Goal: Information Seeking & Learning: Learn about a topic

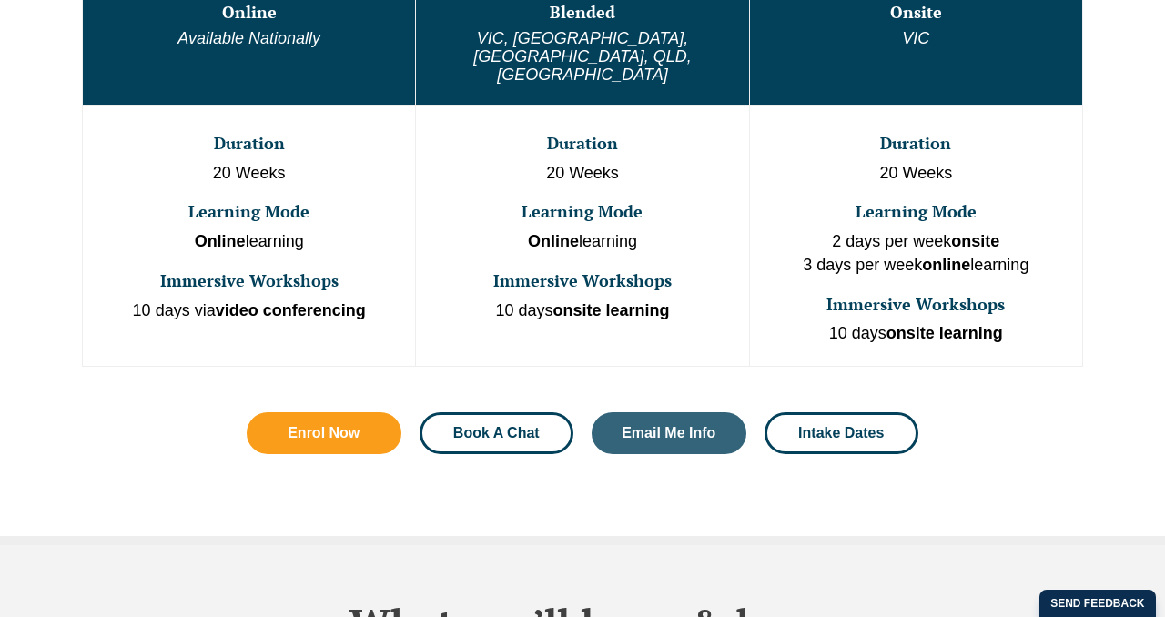
click at [532, 412] on link "Book A Chat" at bounding box center [497, 433] width 155 height 42
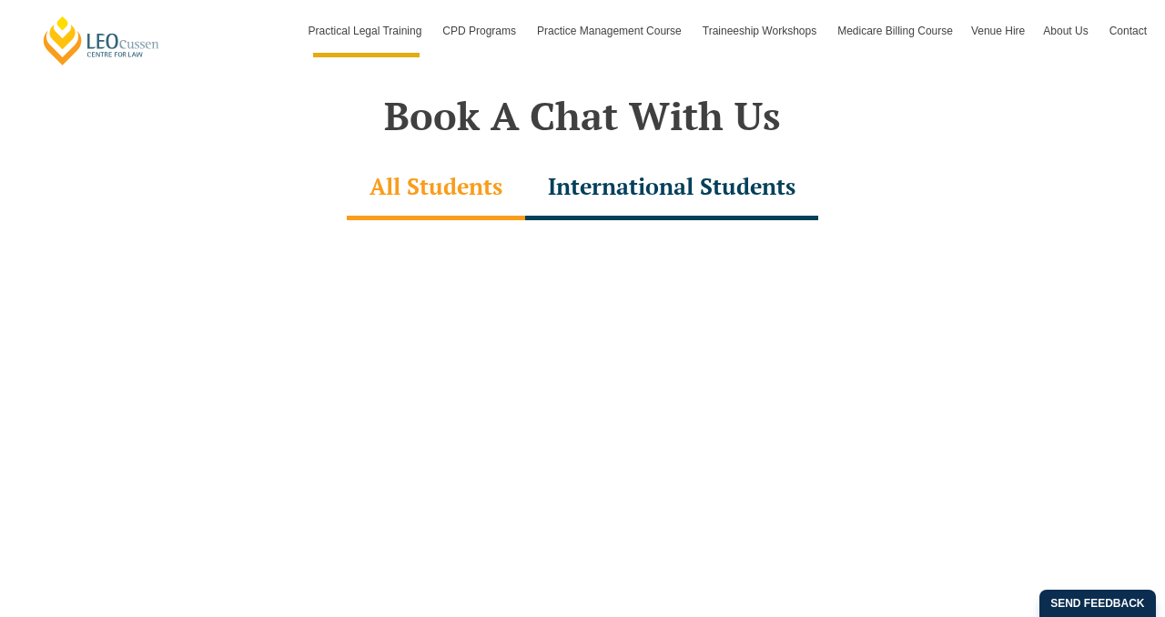
click at [599, 184] on div "International Students" at bounding box center [671, 189] width 293 height 64
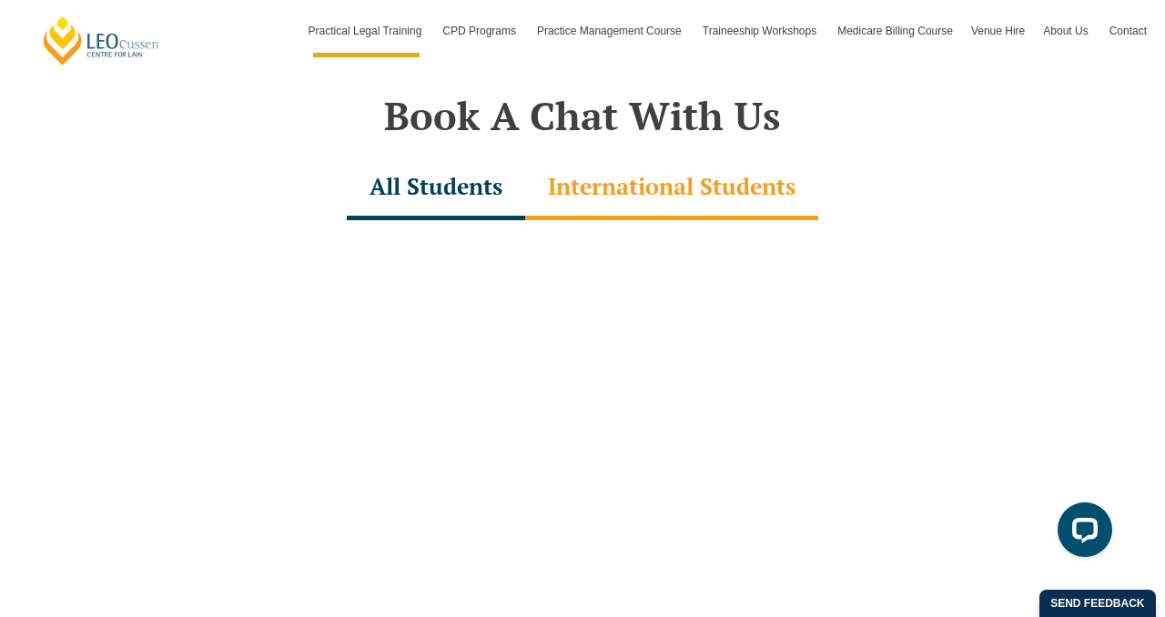
scroll to position [0, 0]
click at [471, 198] on div "All Students" at bounding box center [436, 189] width 178 height 64
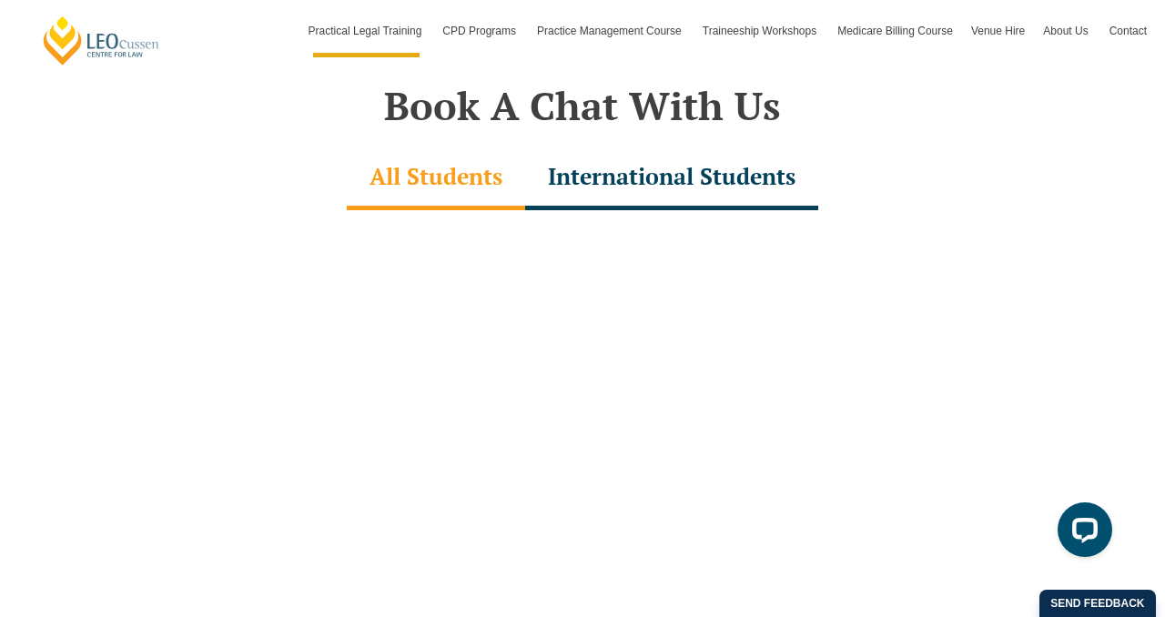
scroll to position [5128, 0]
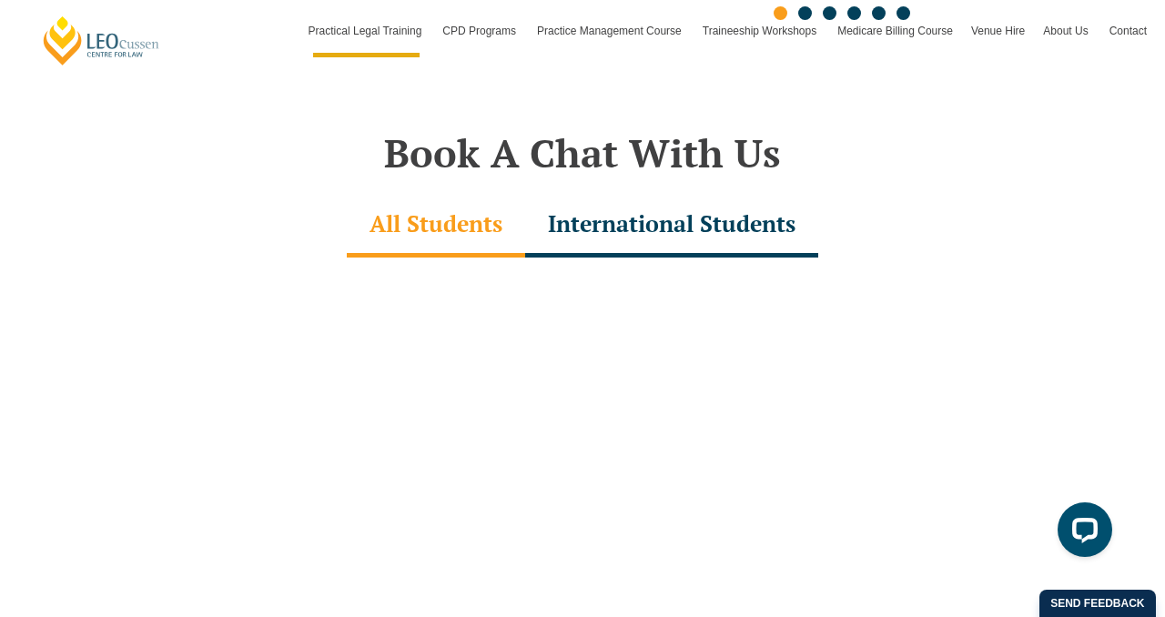
click at [626, 204] on div "International Students" at bounding box center [671, 226] width 293 height 64
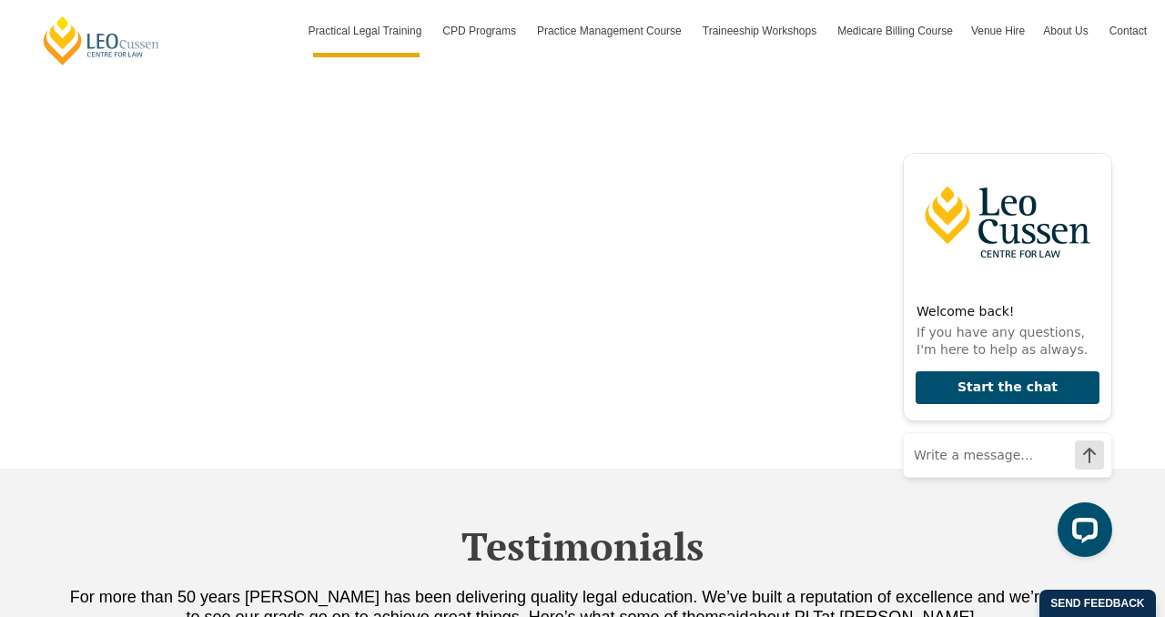
scroll to position [5712, 0]
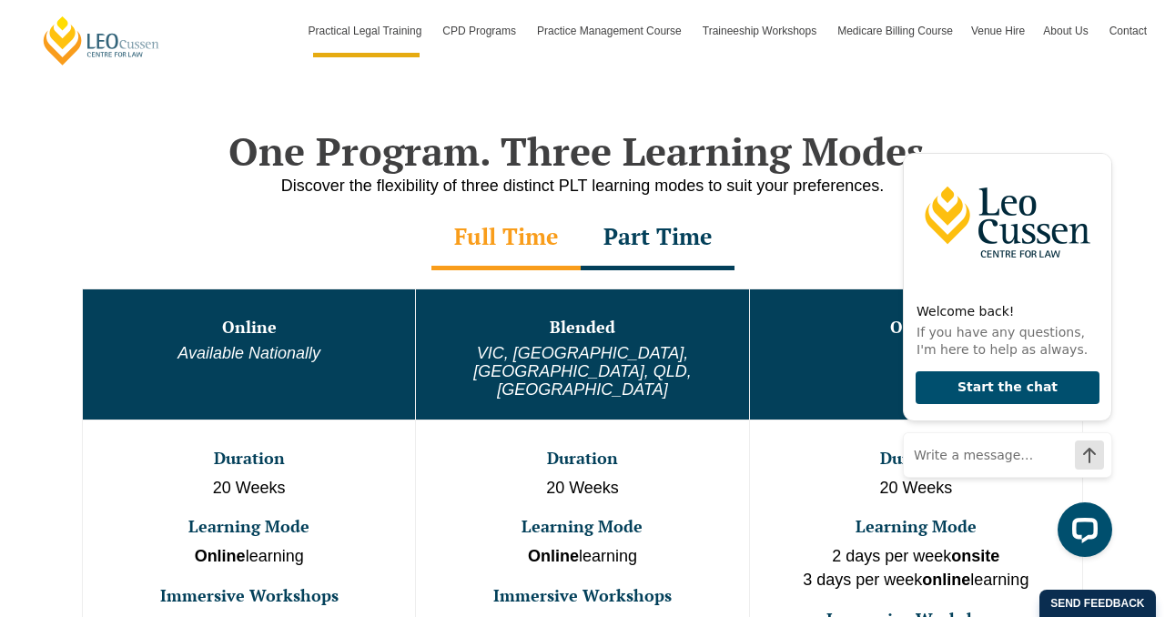
scroll to position [849, 0]
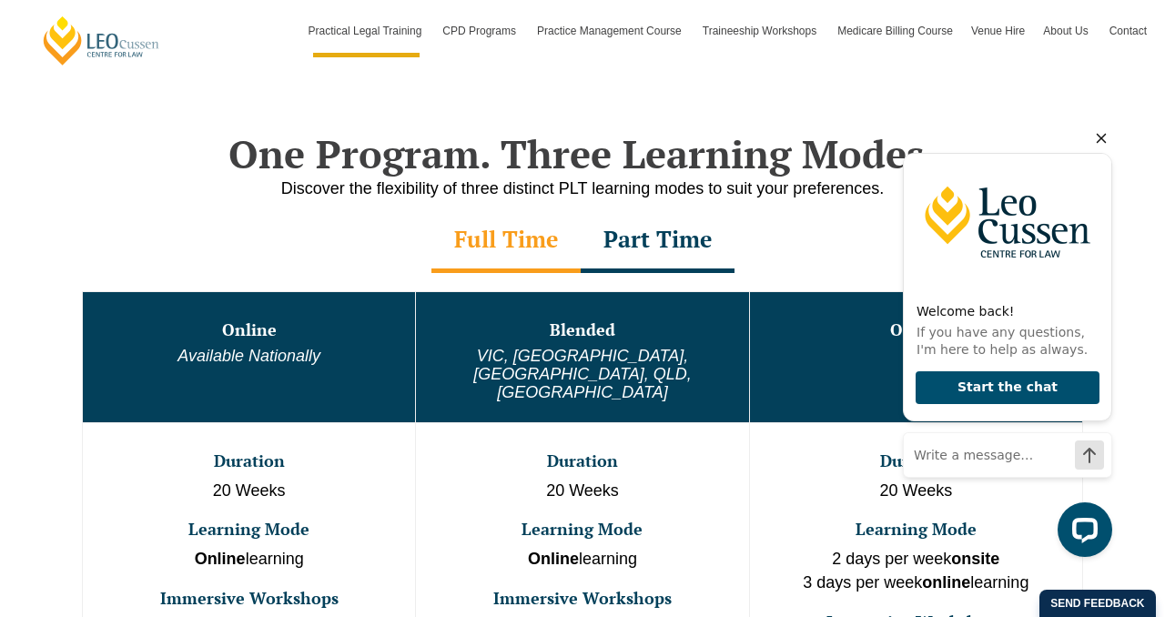
click at [1095, 144] on icon "Hide greeting" at bounding box center [1101, 138] width 22 height 22
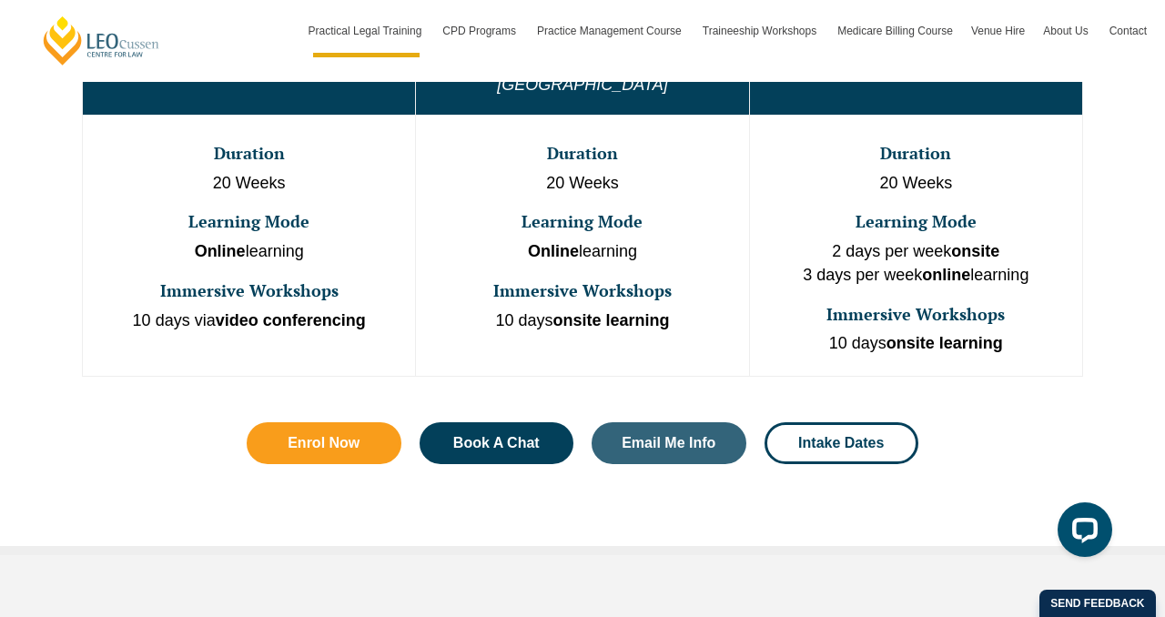
scroll to position [1145, 0]
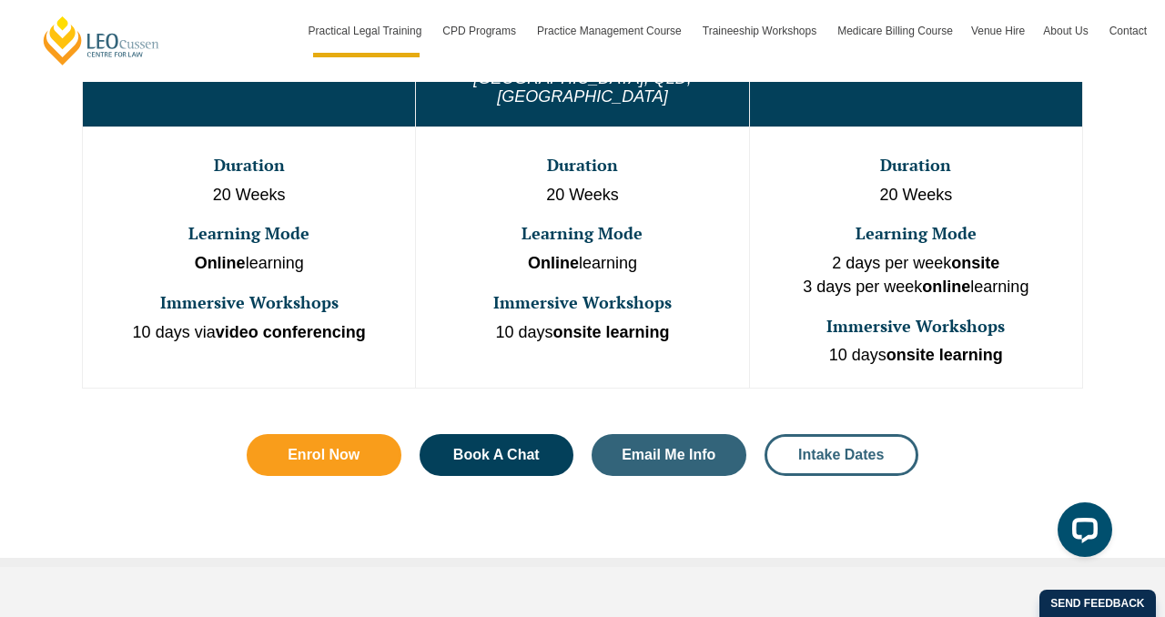
click at [808, 448] on span "Intake Dates" at bounding box center [841, 455] width 86 height 15
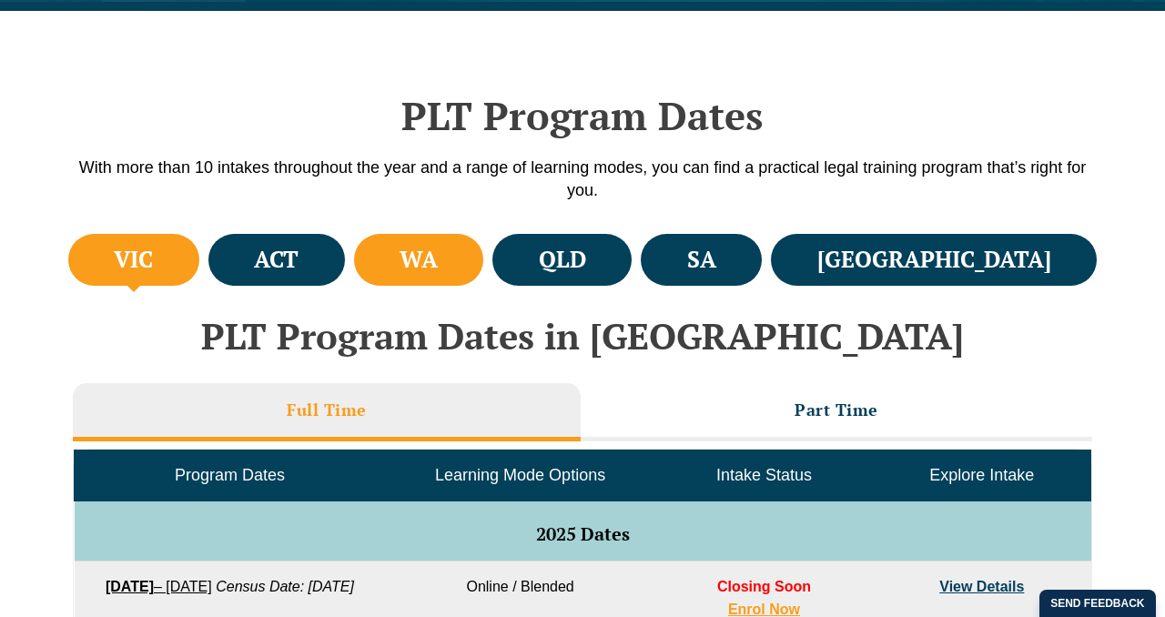
click at [484, 282] on li "WA" at bounding box center [419, 260] width 130 height 52
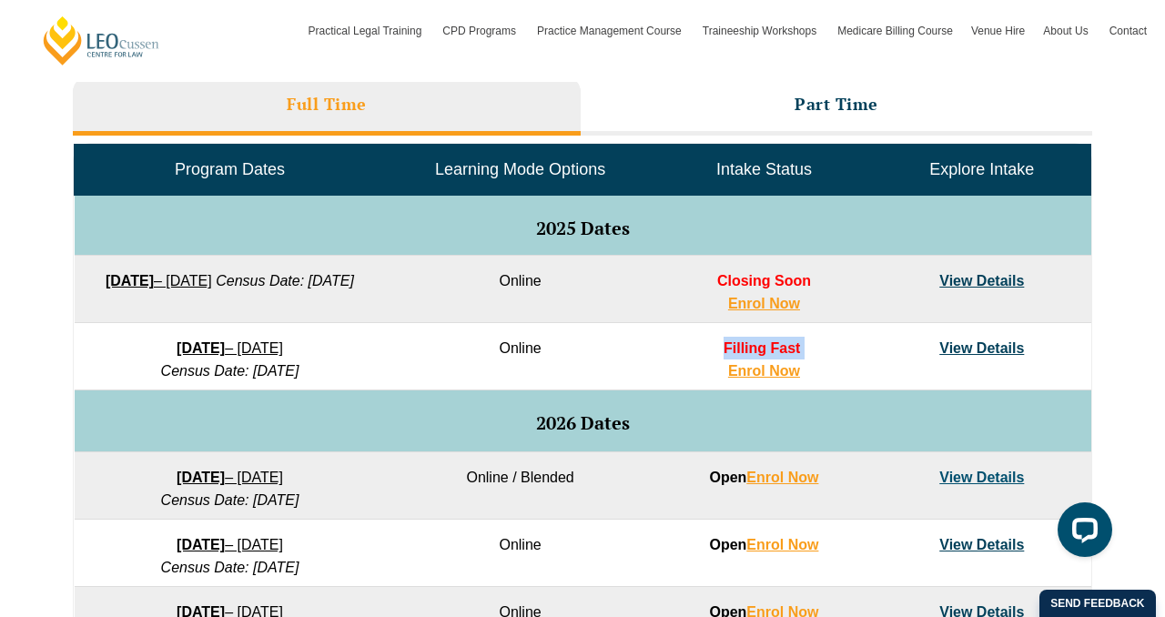
drag, startPoint x: 722, startPoint y: 351, endPoint x: 639, endPoint y: 214, distance: 160.5
click at [791, 338] on td "Filling Fast Enrol Now" at bounding box center [764, 356] width 218 height 67
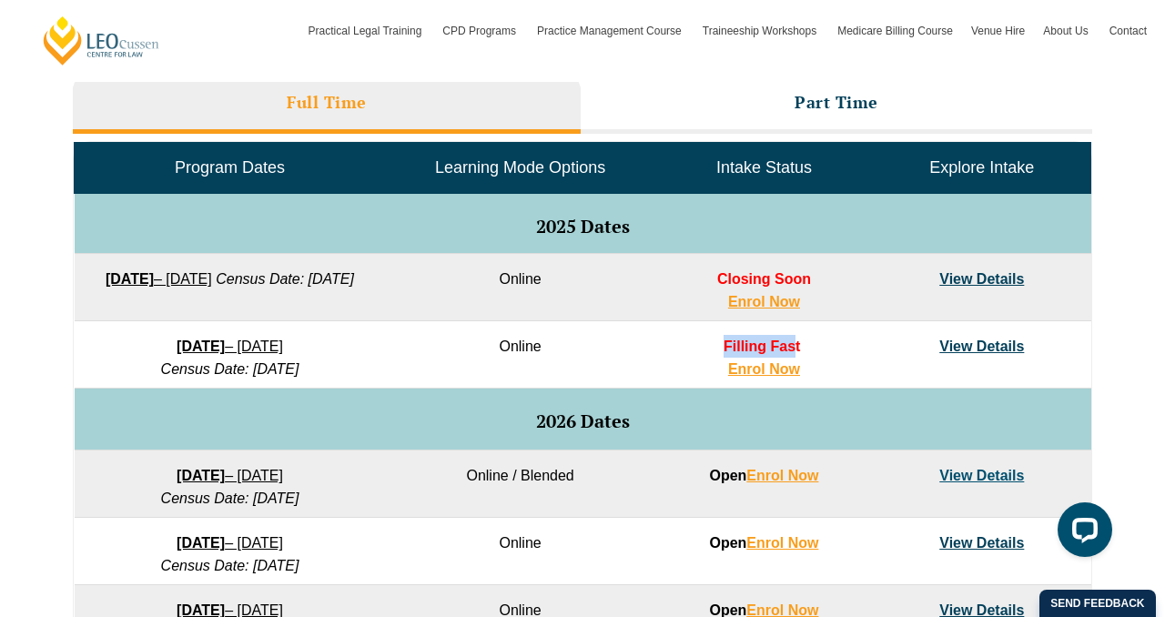
scroll to position [836, 0]
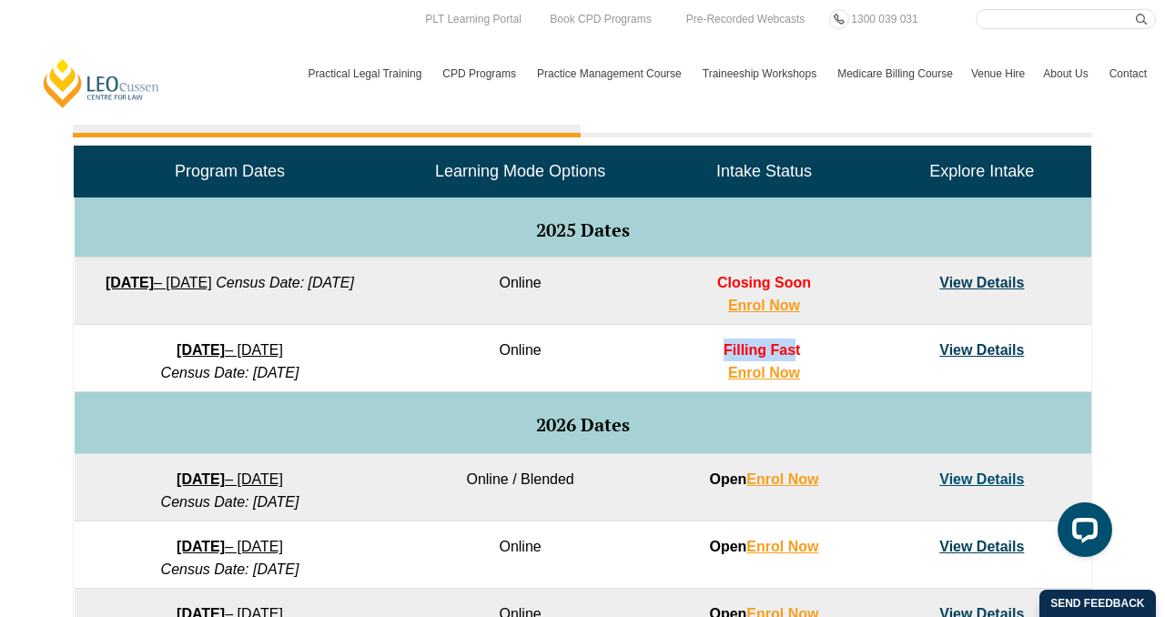
click at [972, 280] on link "View Details" at bounding box center [981, 282] width 85 height 15
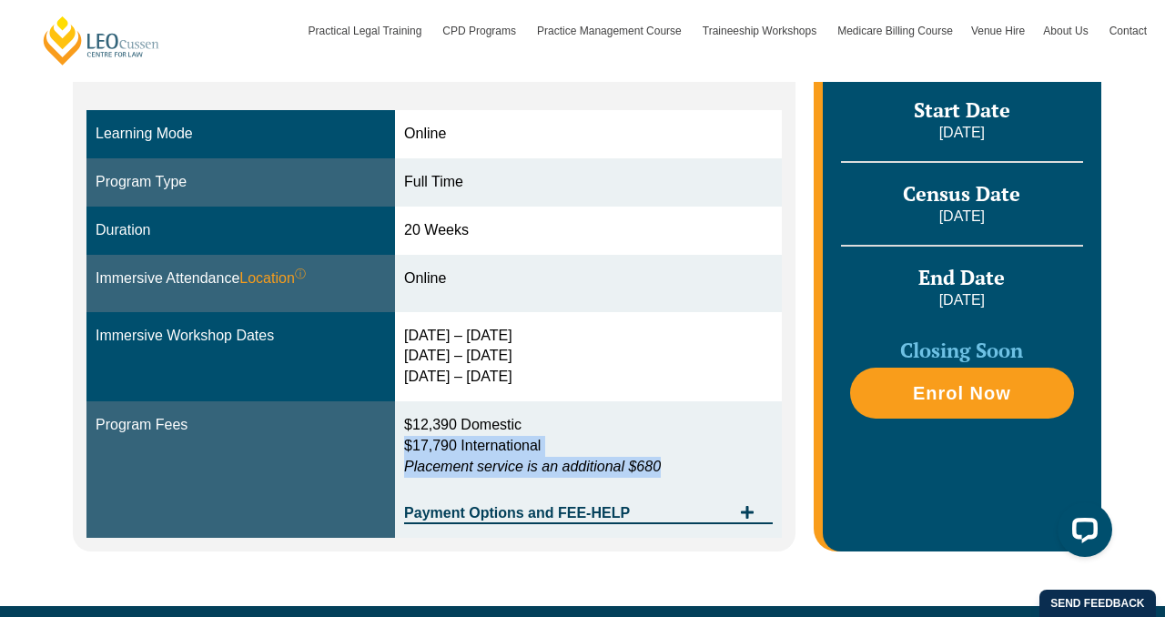
drag, startPoint x: 410, startPoint y: 450, endPoint x: 685, endPoint y: 478, distance: 276.3
click at [685, 478] on div "$12,390 Domestic $17,790 International Placement service is an additional $680" at bounding box center [588, 451] width 369 height 72
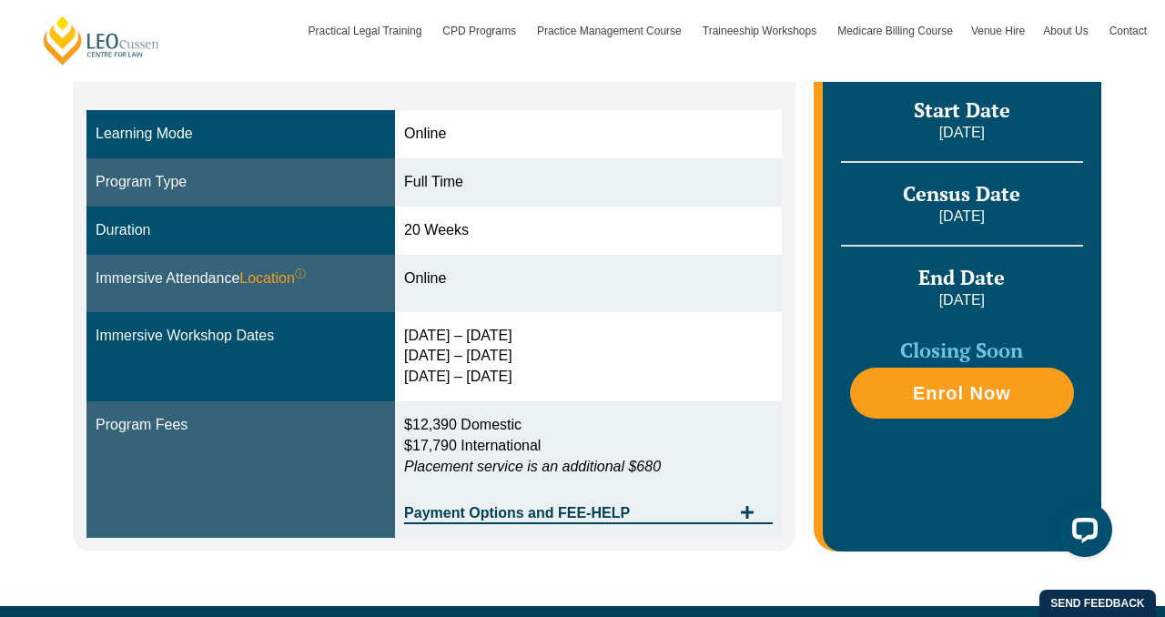
click at [670, 527] on td "$12,390 Domestic $17,790 International Placement service is an additional $680 …" at bounding box center [588, 469] width 387 height 137
click at [648, 519] on span "Payment Options and FEE-HELP" at bounding box center [567, 513] width 327 height 15
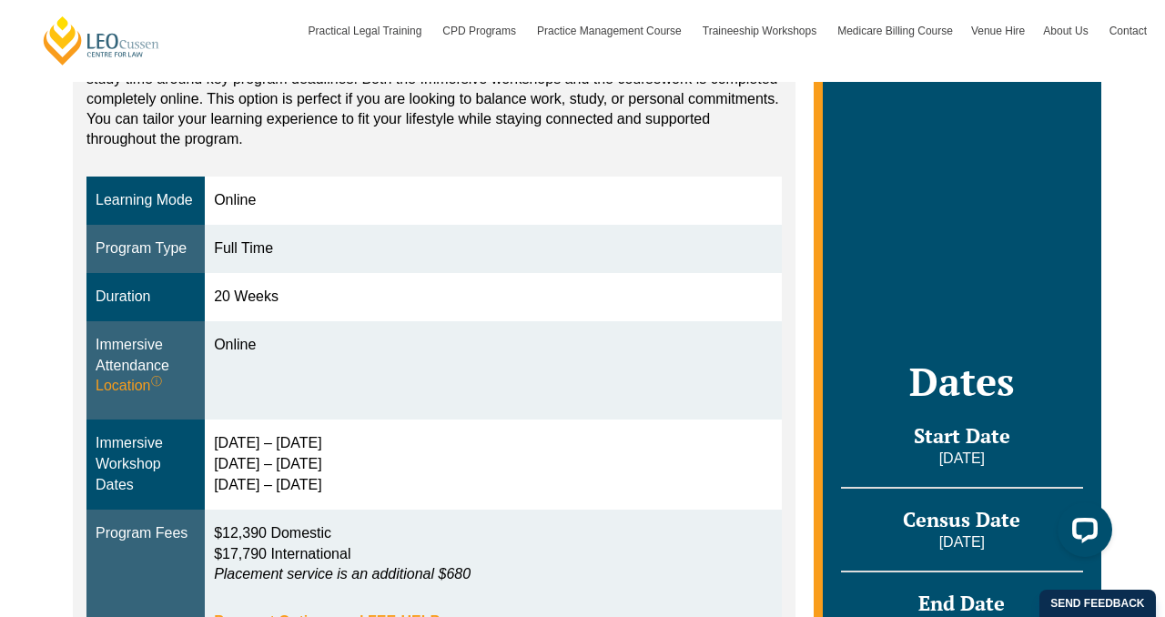
scroll to position [480, 0]
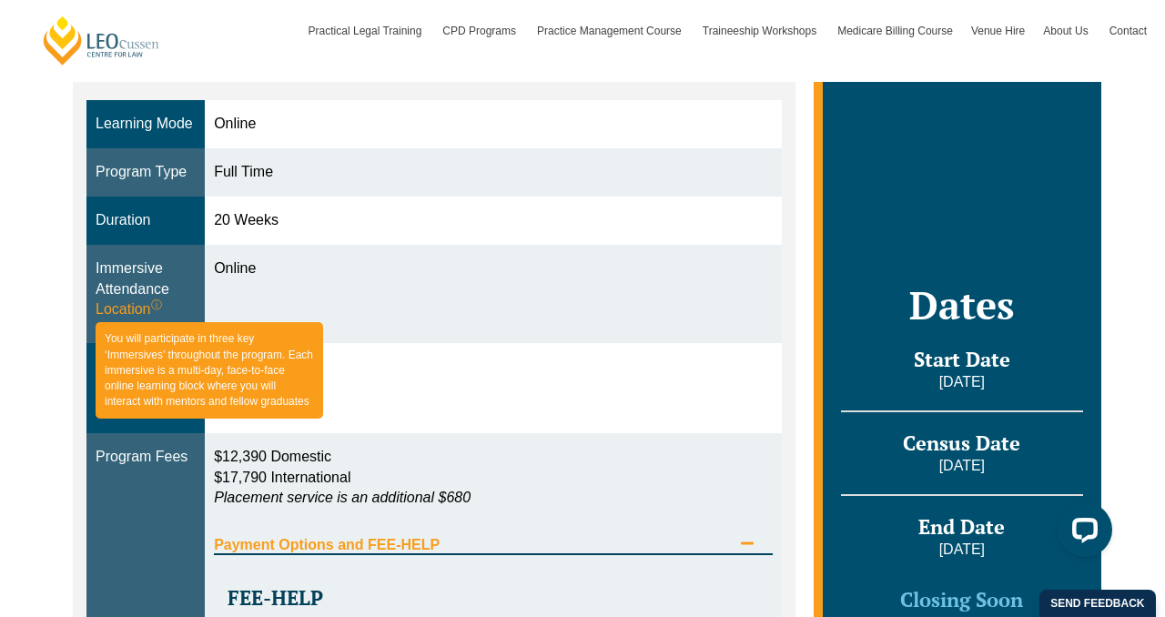
click at [162, 305] on sup "ⓘ" at bounding box center [156, 305] width 11 height 13
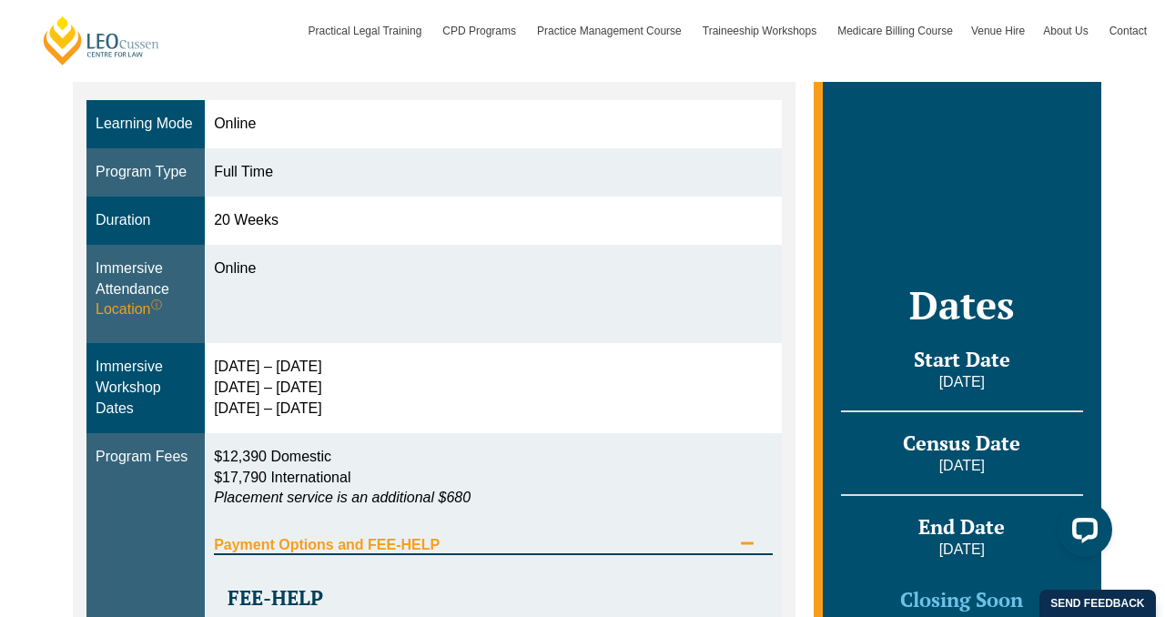
drag, startPoint x: 218, startPoint y: 368, endPoint x: 366, endPoint y: 424, distance: 158.7
click at [366, 424] on td "30 Sep – 3 Oct 2025 10 – 12 Dec 2025 11 – 13 Feb 2026" at bounding box center [493, 388] width 577 height 90
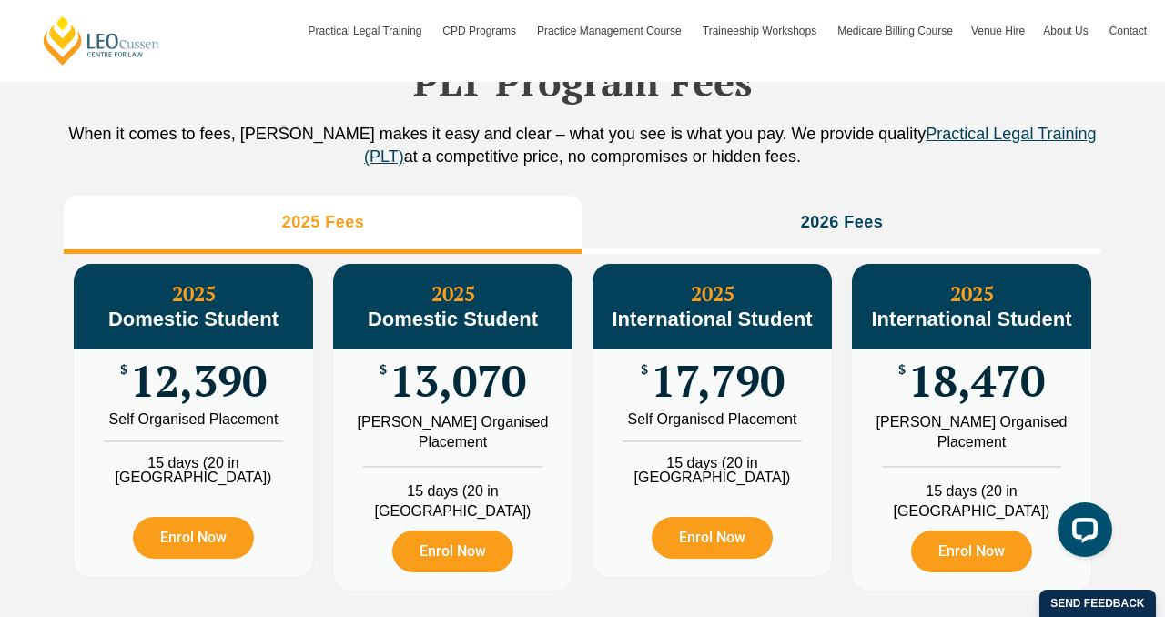
scroll to position [2045, 0]
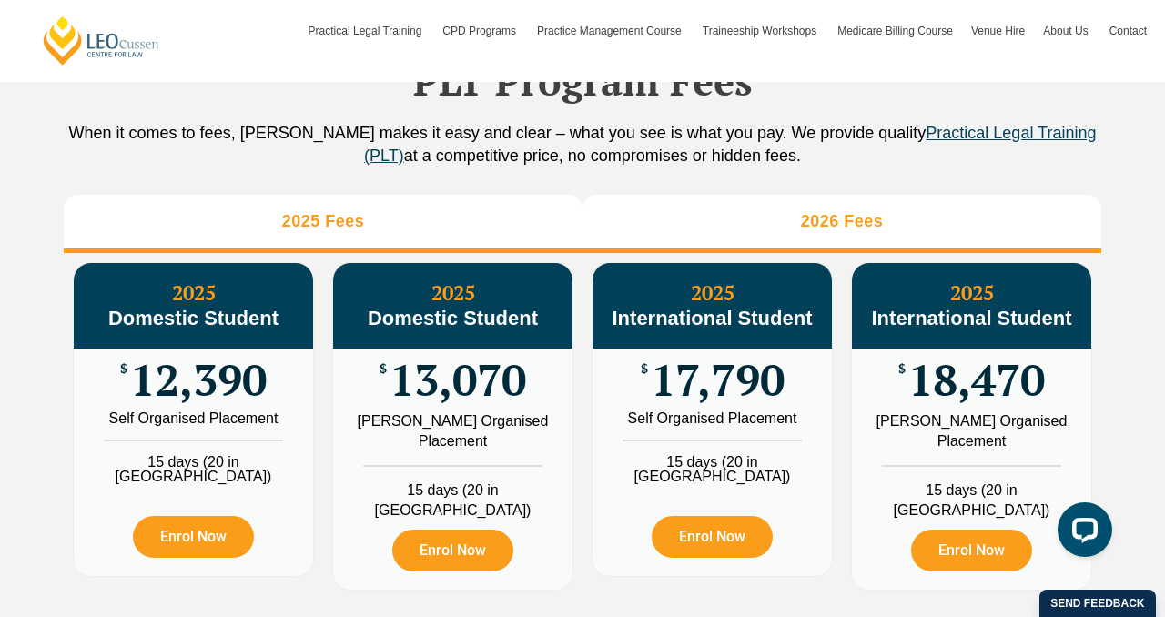
click at [628, 252] on li "2026 Fees" at bounding box center [842, 224] width 519 height 58
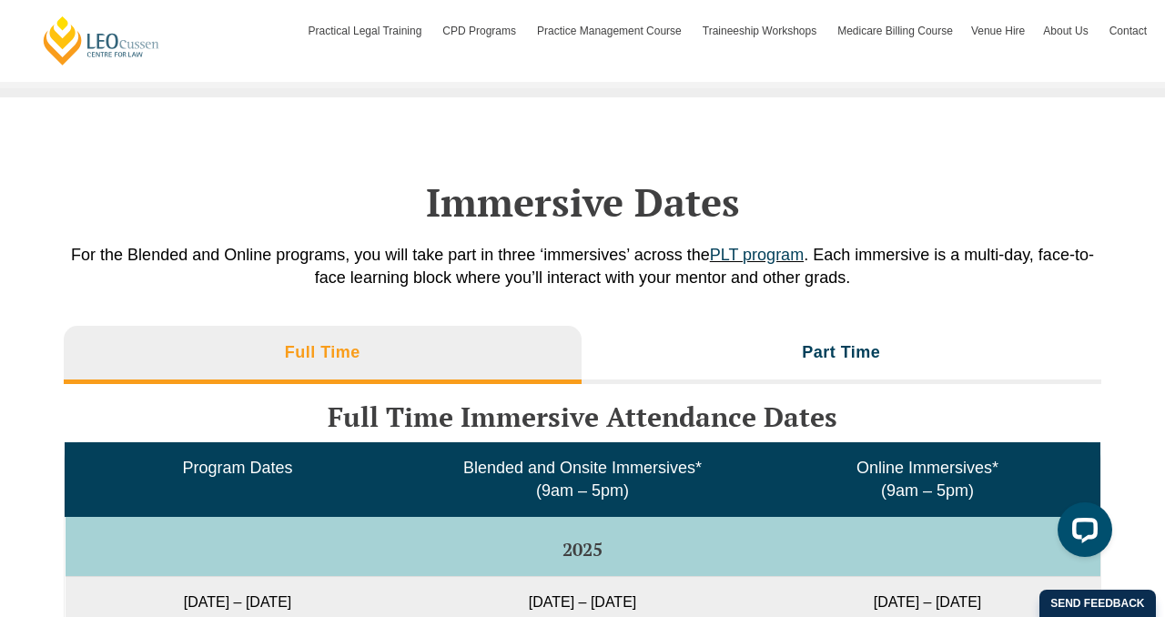
scroll to position [2908, 0]
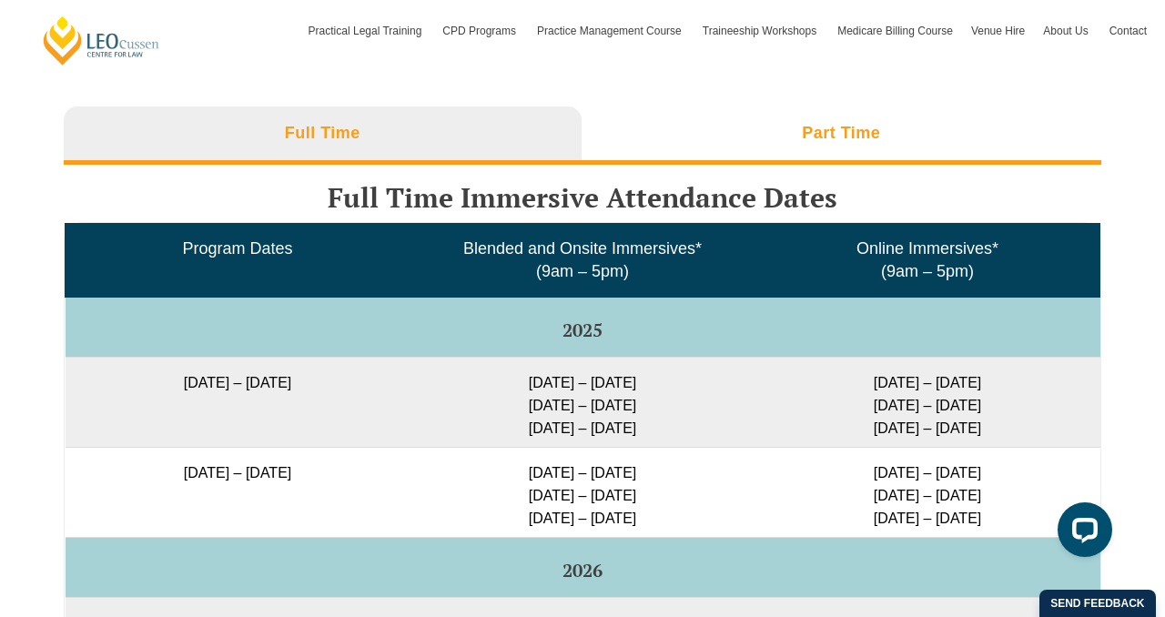
click at [708, 157] on li "Part Time" at bounding box center [842, 135] width 521 height 58
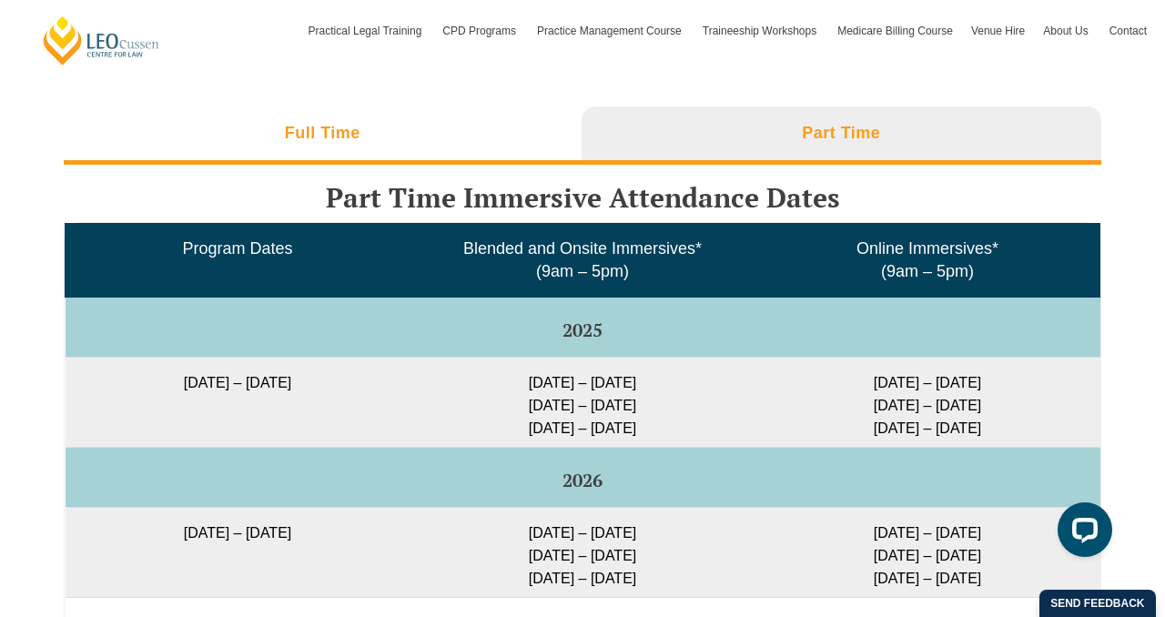
click at [485, 130] on li "Full Time" at bounding box center [323, 135] width 518 height 58
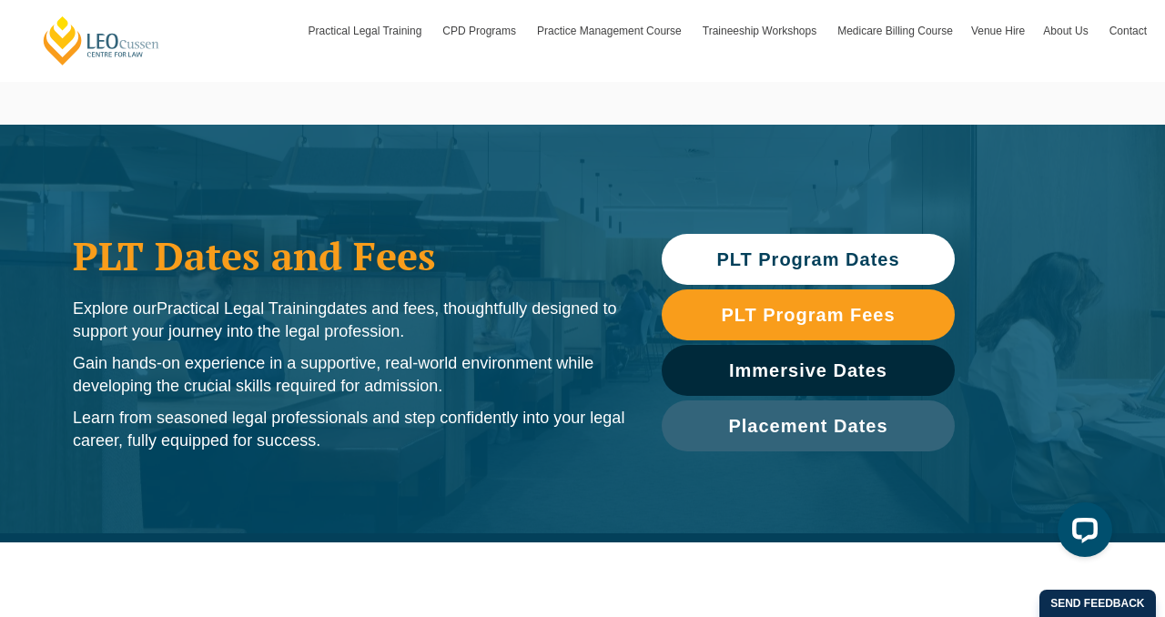
scroll to position [0, 0]
